Goal: Task Accomplishment & Management: Use online tool/utility

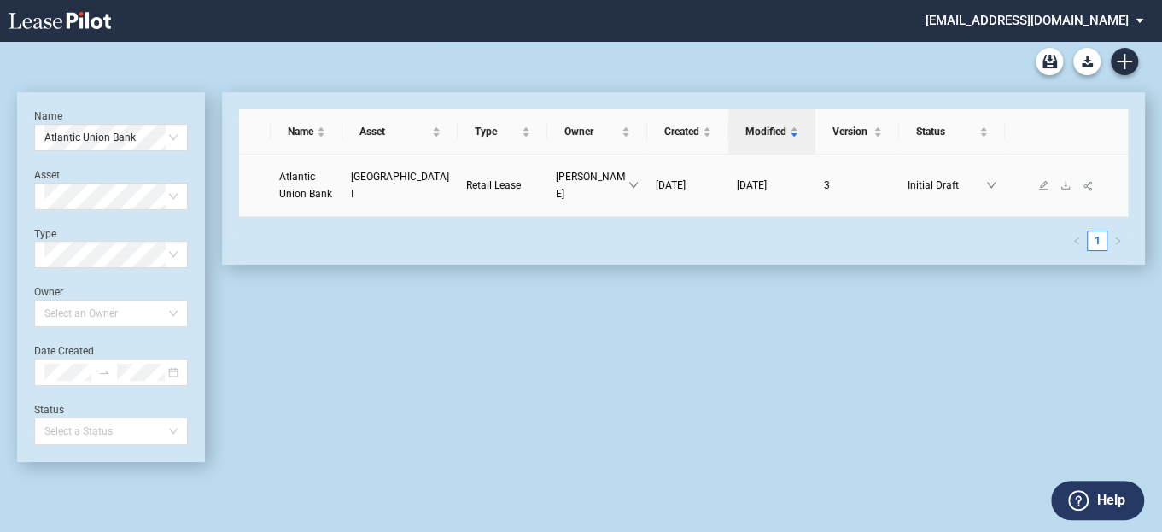
click at [281, 192] on span "Atlantic Union Bank" at bounding box center [305, 185] width 53 height 29
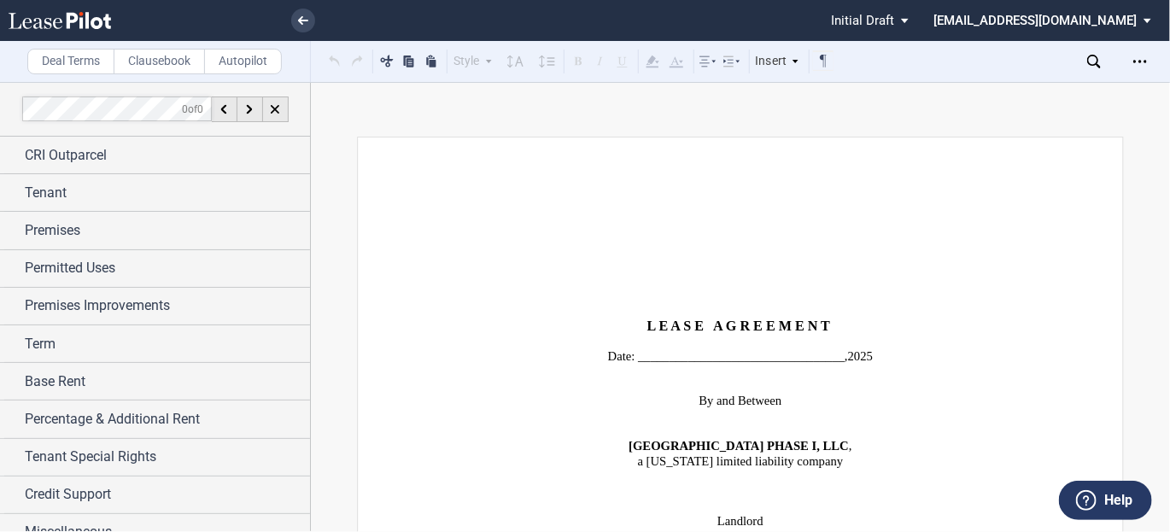
click at [861, 108] on div "Deal Terms Clausebook Autopilot Style Normal 8pt 9pt 10pt 10.5pt 11pt 12pt 14pt…" at bounding box center [585, 307] width 1170 height 450
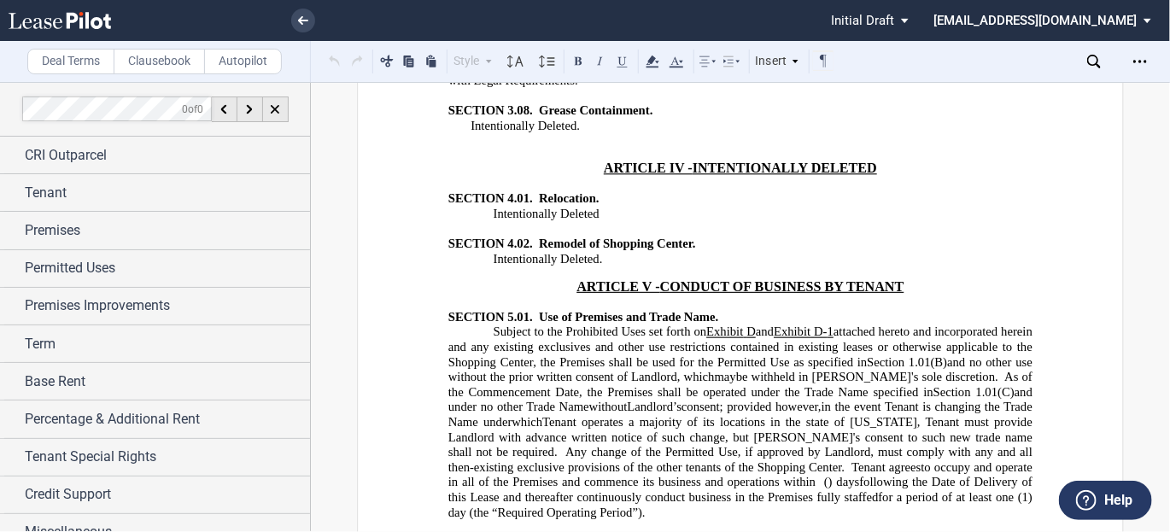
scroll to position [7687, 0]
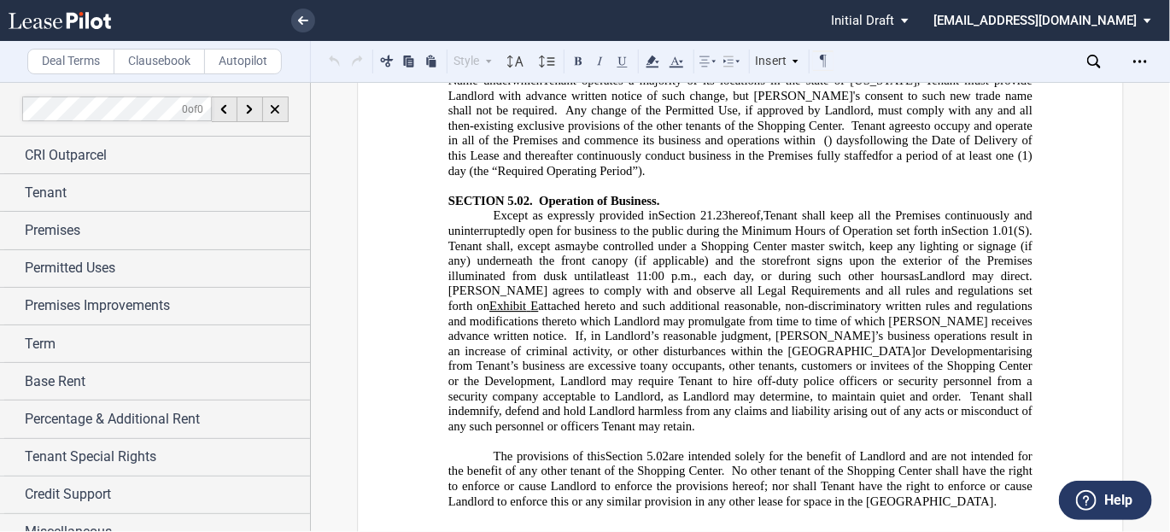
click at [983, 449] on p "The provisions of this ﻿ Section 5.02 ﻿ are intended solely for the benefit of …" at bounding box center [740, 479] width 584 height 60
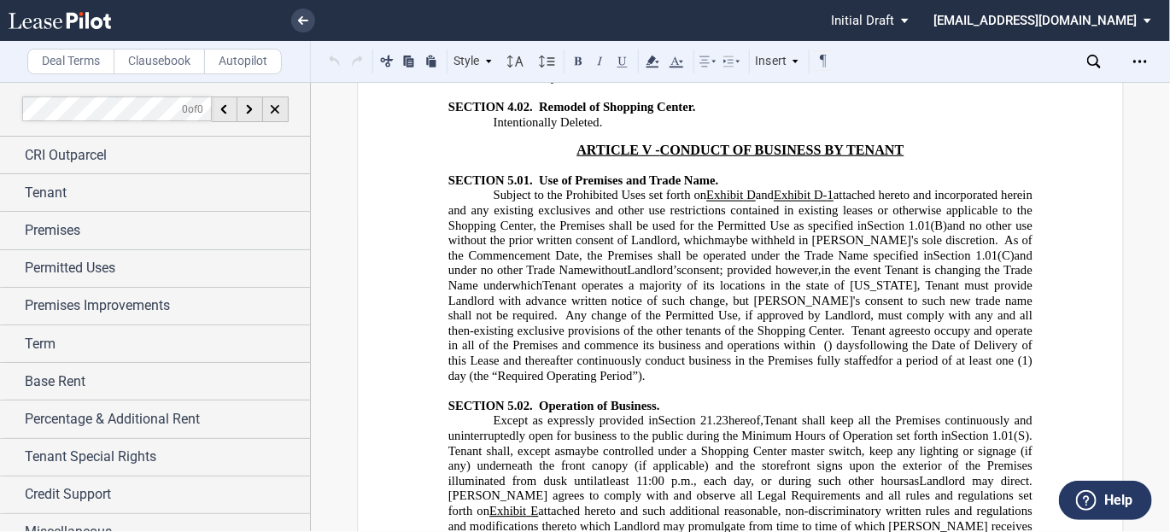
scroll to position [7550, 0]
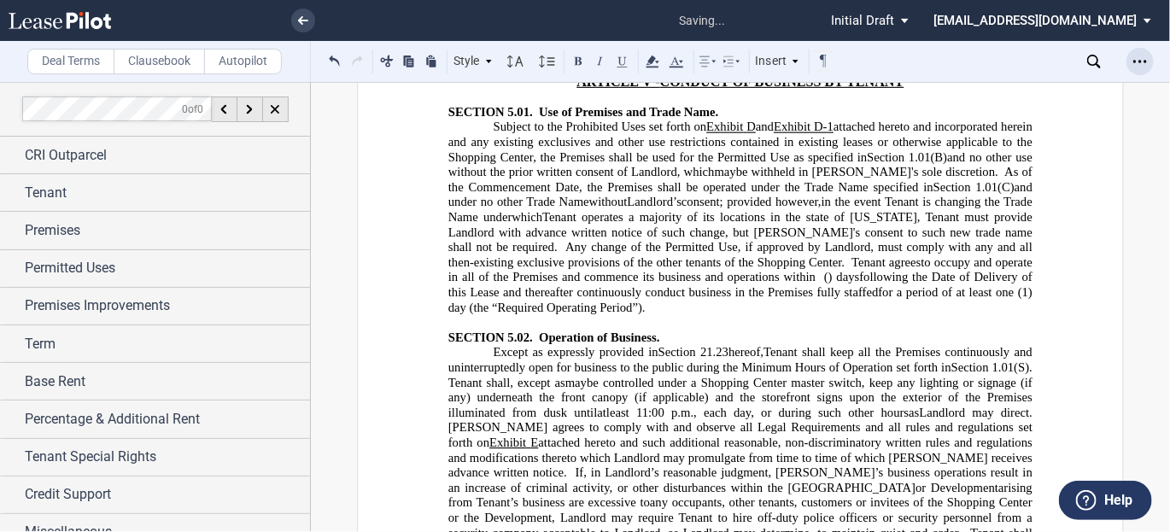
click at [1137, 61] on icon "Open Lease options menu" at bounding box center [1140, 62] width 14 height 14
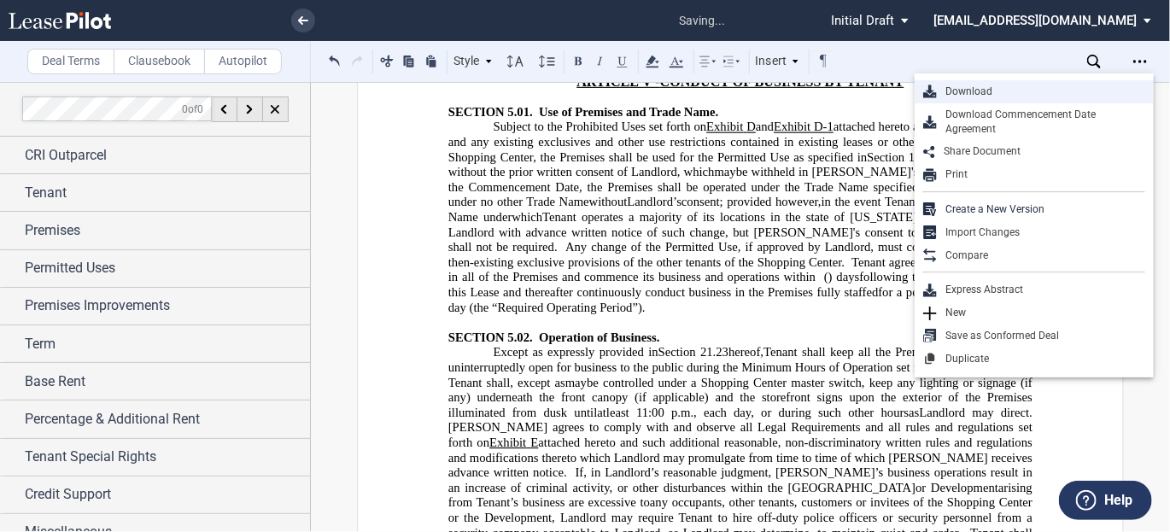
click at [1055, 85] on div "Download" at bounding box center [1041, 92] width 208 height 15
